Goal: Task Accomplishment & Management: Manage account settings

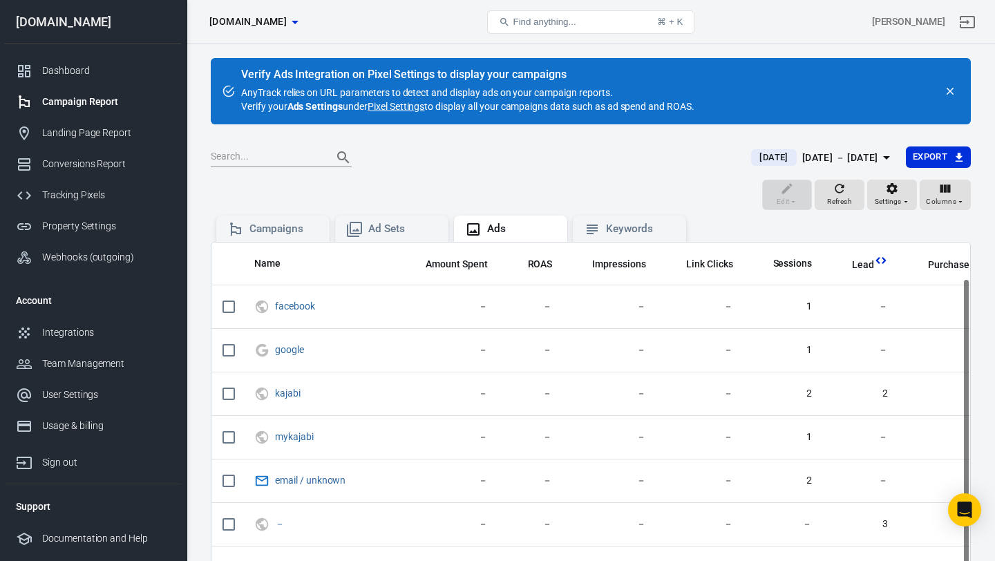
scroll to position [39, 462]
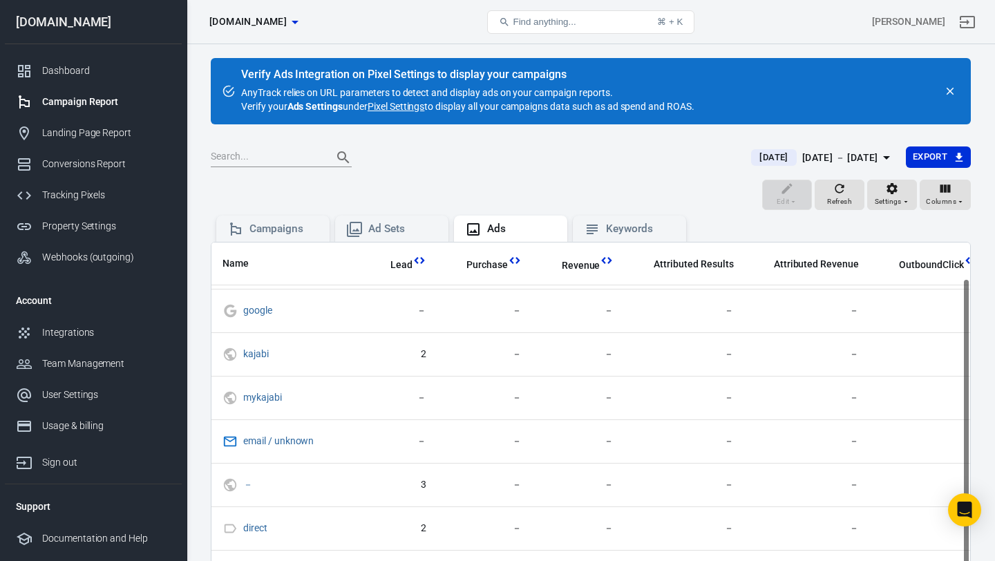
click at [945, 91] on icon "close" at bounding box center [950, 91] width 12 height 12
click at [945, 86] on div at bounding box center [950, 91] width 19 height 19
click at [945, 91] on icon "close" at bounding box center [950, 91] width 12 height 12
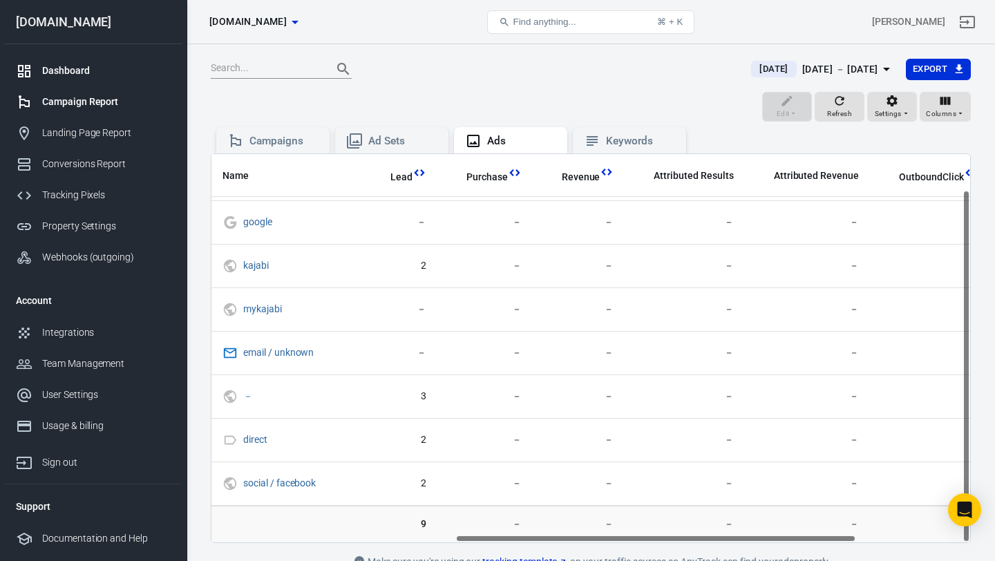
click at [65, 70] on div "Dashboard" at bounding box center [106, 71] width 129 height 15
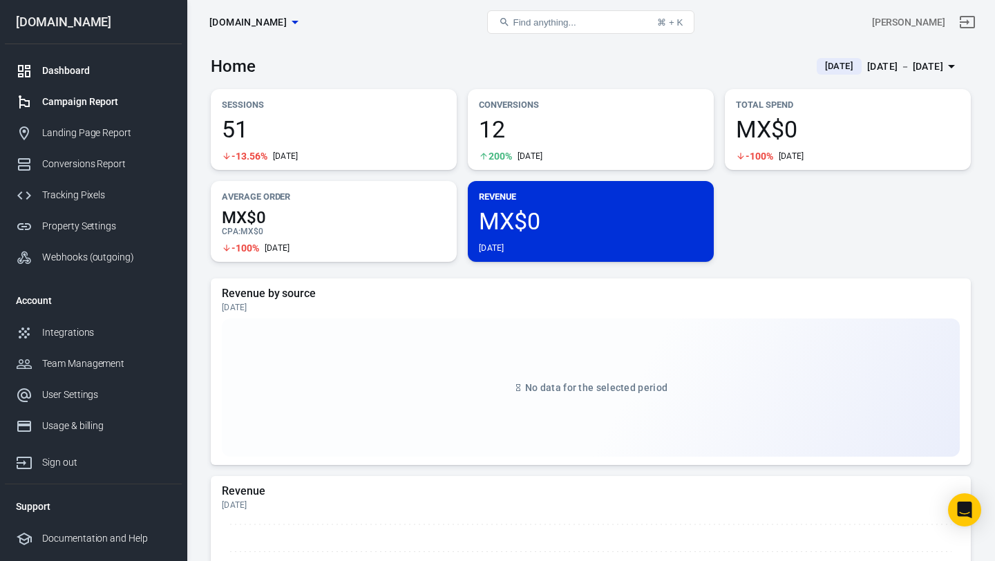
click at [103, 106] on div "Campaign Report" at bounding box center [106, 102] width 129 height 15
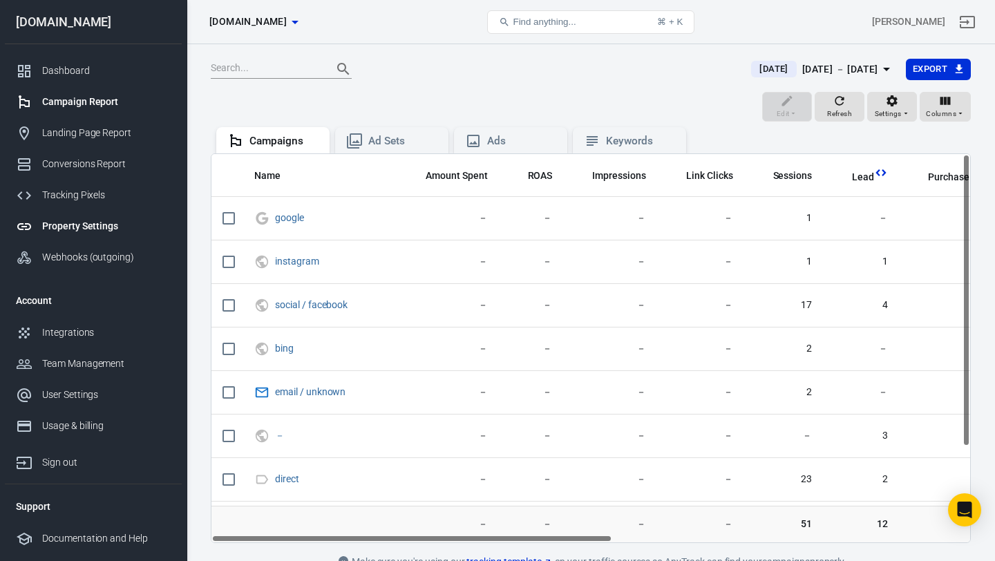
click at [96, 220] on div "Property Settings" at bounding box center [106, 226] width 129 height 15
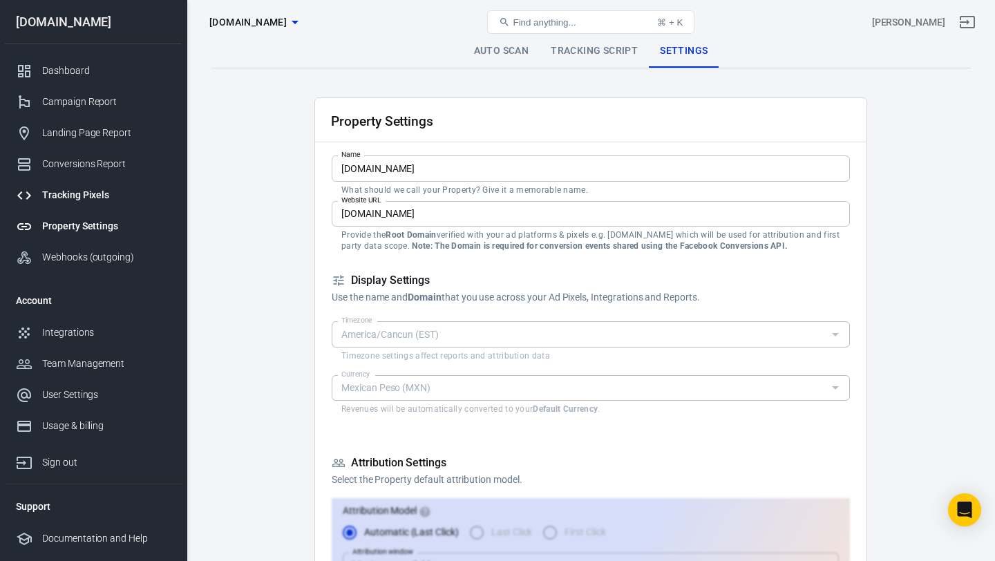
click at [84, 192] on div "Tracking Pixels" at bounding box center [106, 195] width 129 height 15
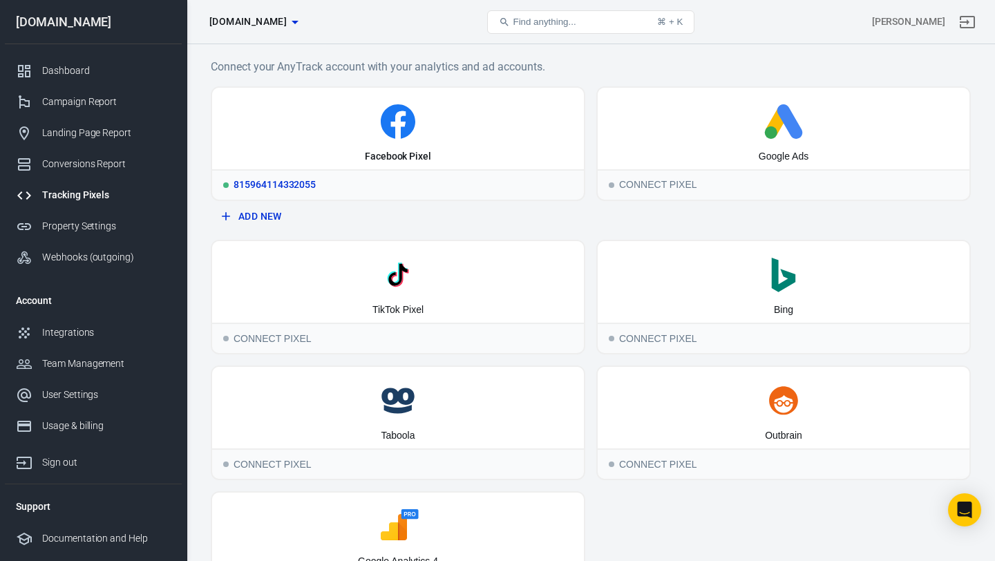
click at [323, 184] on div "815964114332055" at bounding box center [398, 184] width 372 height 30
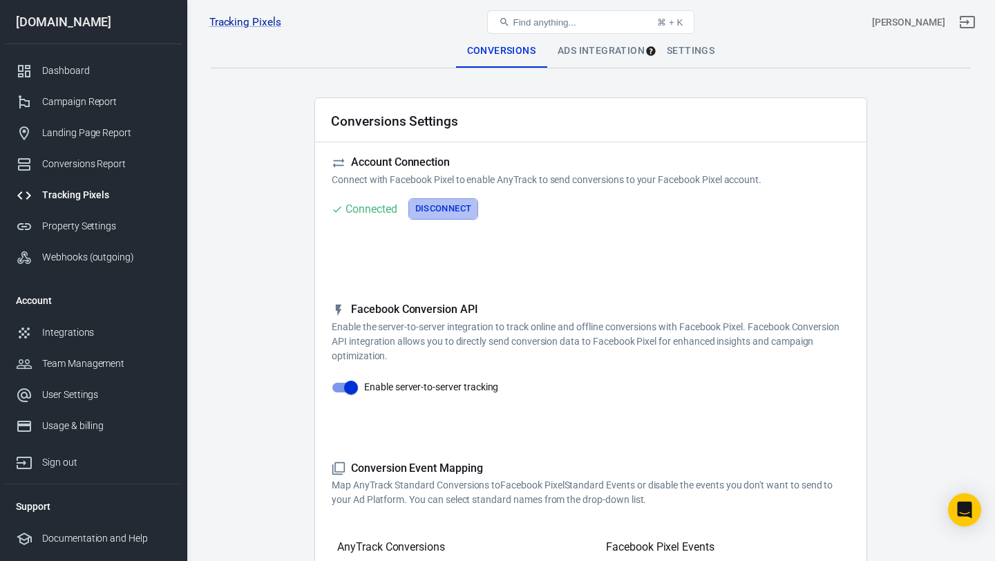
click at [452, 204] on button "Disconnect" at bounding box center [443, 208] width 70 height 21
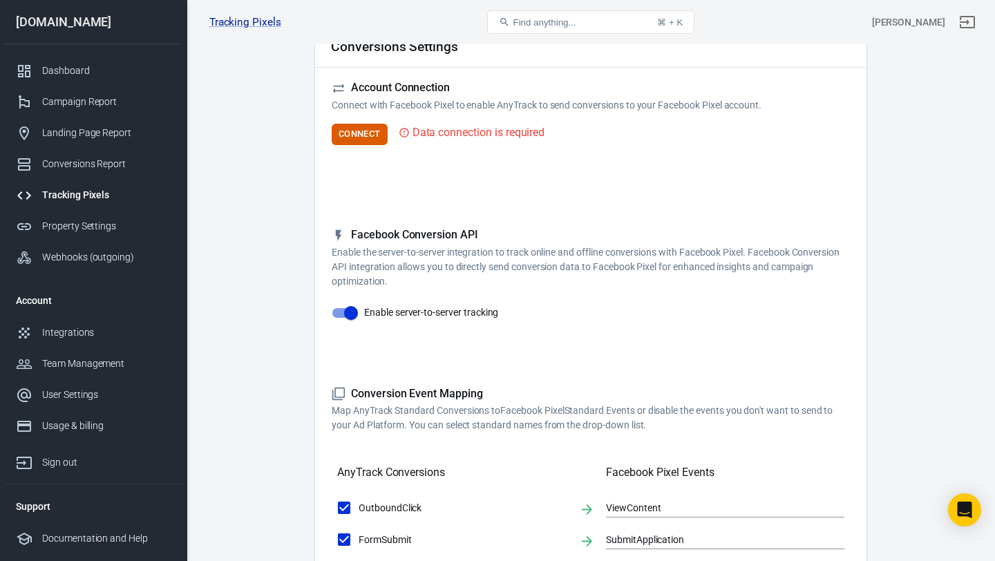
scroll to position [76, 0]
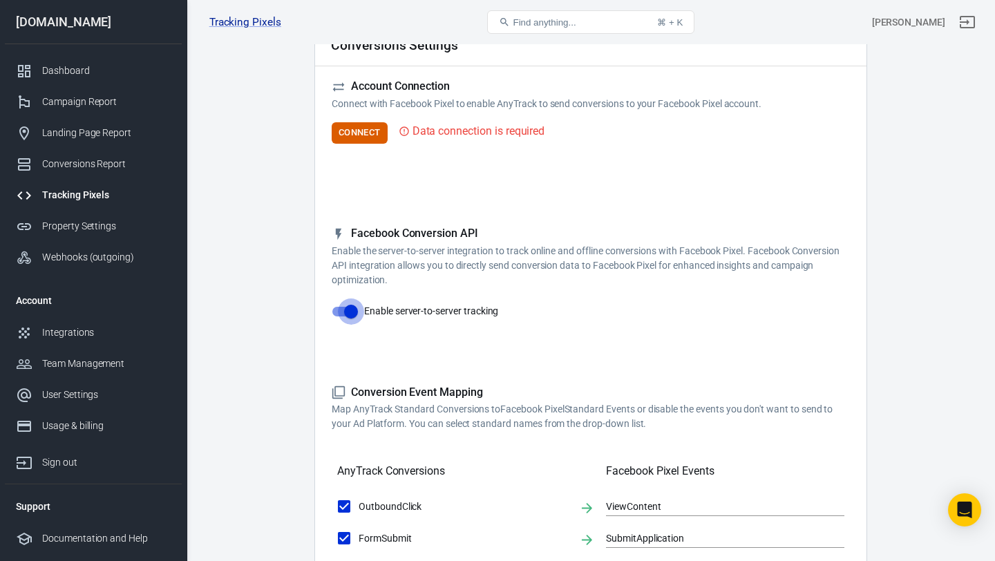
click at [335, 314] on input "Enable server-to-server tracking" at bounding box center [351, 312] width 79 height 26
checkbox input "false"
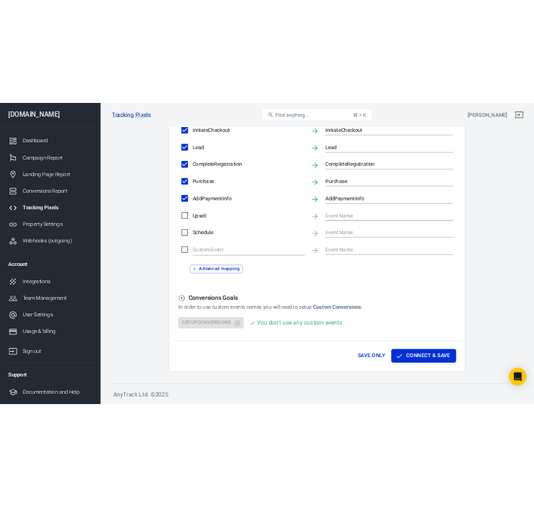
scroll to position [706, 0]
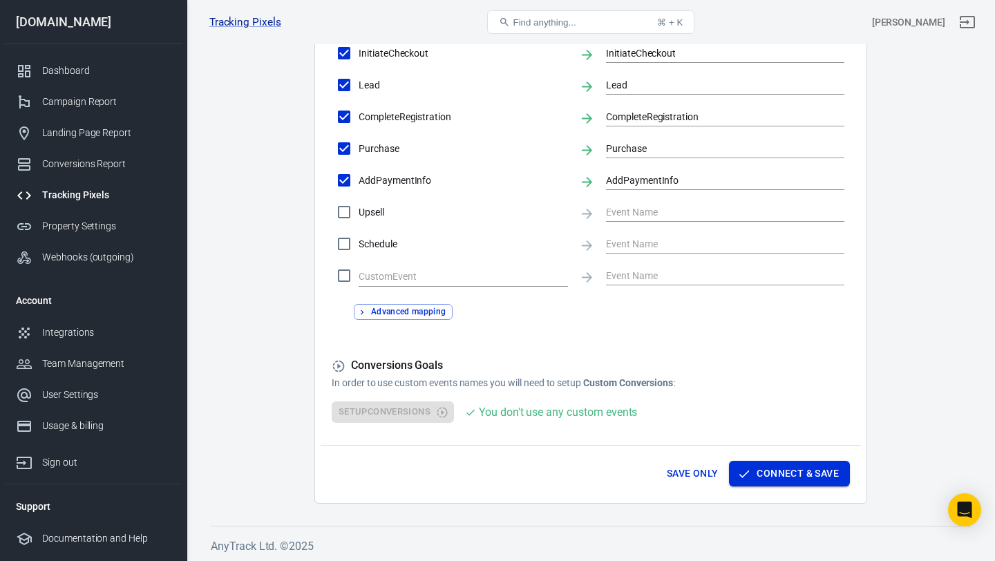
click at [791, 475] on button "Connect & Save" at bounding box center [789, 474] width 121 height 26
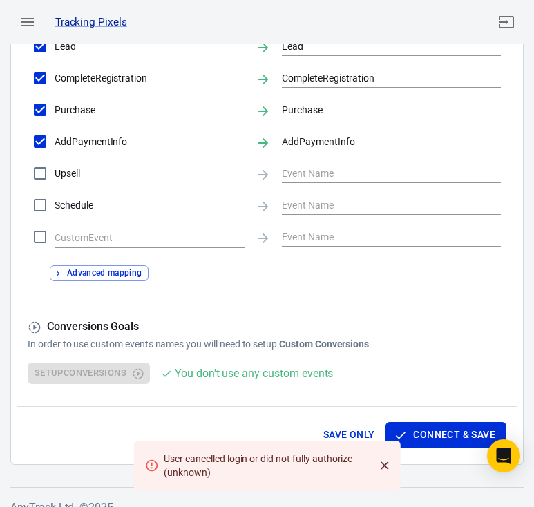
scroll to position [761, 0]
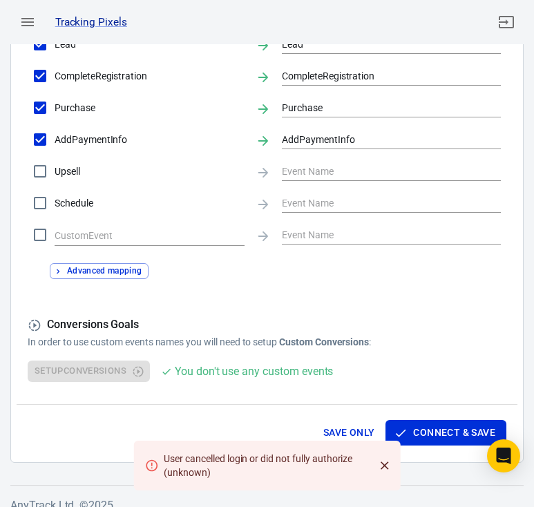
click at [379, 463] on icon "Close" at bounding box center [385, 466] width 14 height 14
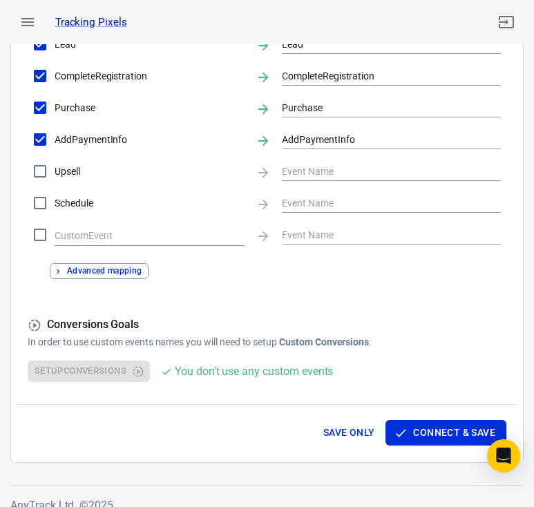
click at [352, 431] on button "Save Only" at bounding box center [349, 433] width 63 height 26
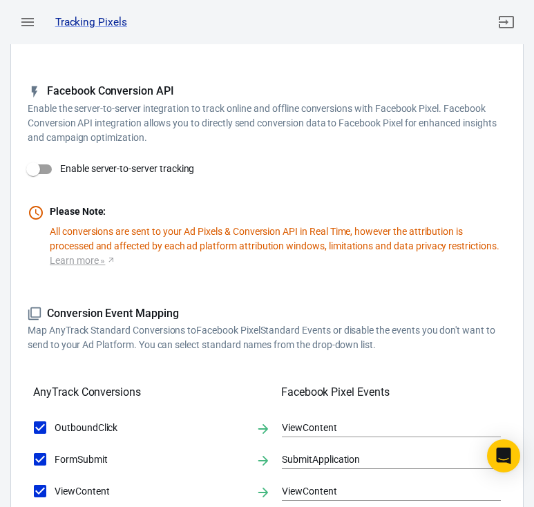
scroll to position [0, 0]
